Goal: Task Accomplishment & Management: Manage account settings

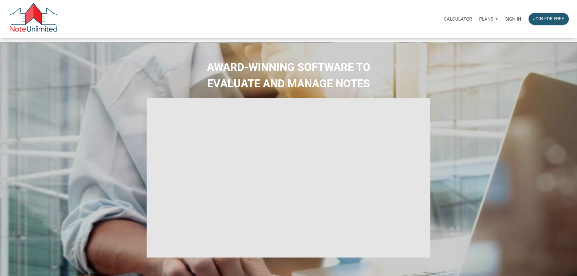
click at [505, 22] on p "Sign in" at bounding box center [513, 18] width 16 height 5
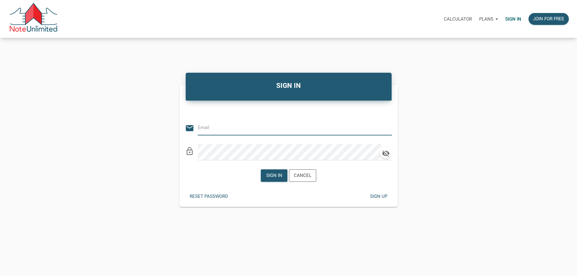
type input "bridy.frett@gmail.com"
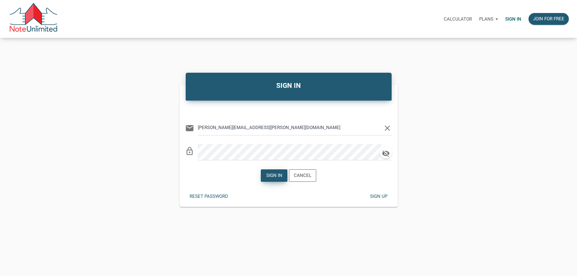
click at [262, 181] on div "Sign in" at bounding box center [274, 176] width 26 height 12
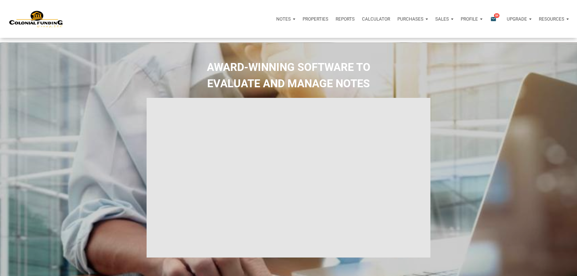
type input "Introduction to new features"
select select
click at [303, 22] on p "Properties" at bounding box center [316, 18] width 26 height 5
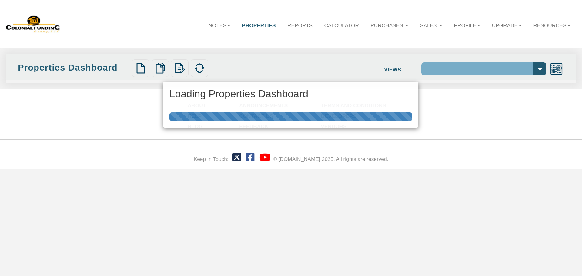
select select "138"
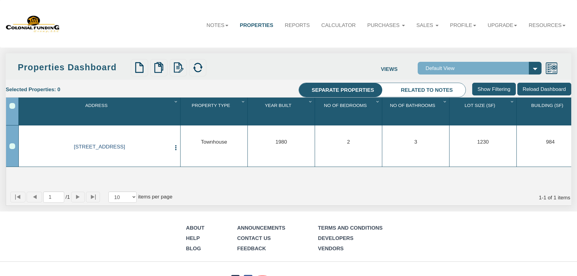
click at [130, 144] on link "[STREET_ADDRESS]" at bounding box center [99, 147] width 142 height 6
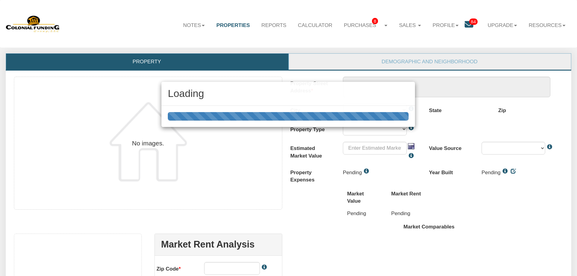
scroll to position [148, 0]
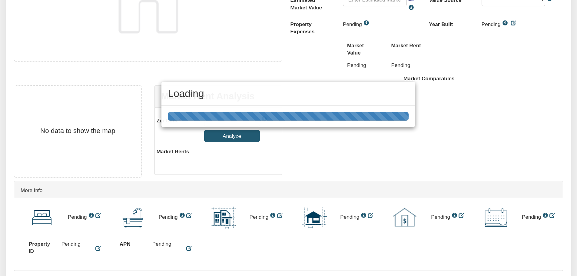
type textarea "[STREET_ADDRESS]"
type input "$580,000.00"
type input "21202"
select select "string:[GEOGRAPHIC_DATA]"
select select "string:TH"
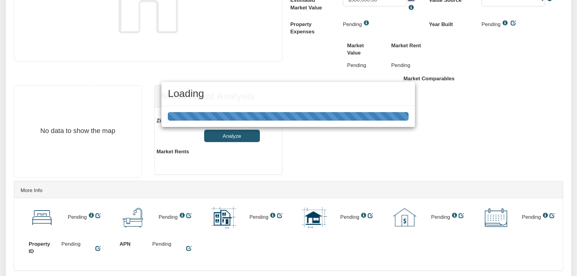
select select "string:By seller"
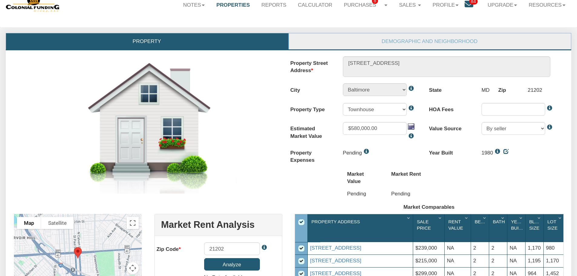
scroll to position [0, 0]
